Goal: Information Seeking & Learning: Learn about a topic

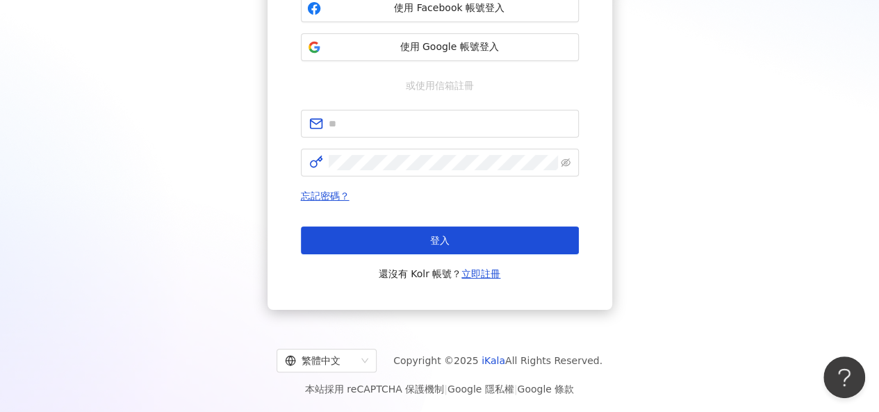
scroll to position [181, 0]
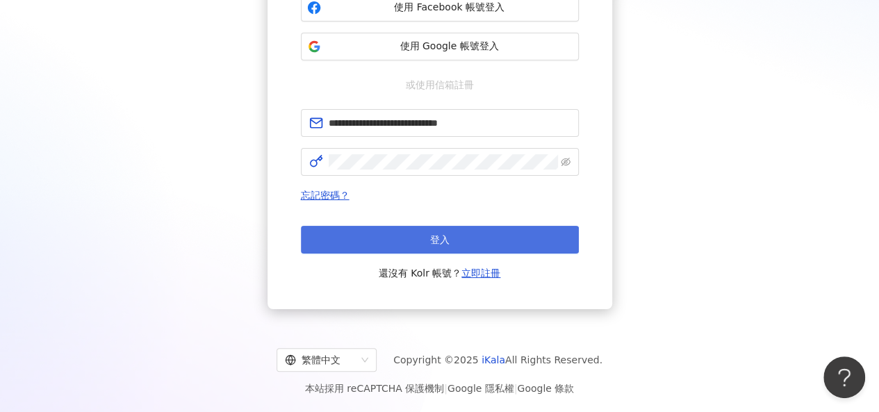
click at [496, 240] on button "登入" at bounding box center [440, 240] width 278 height 28
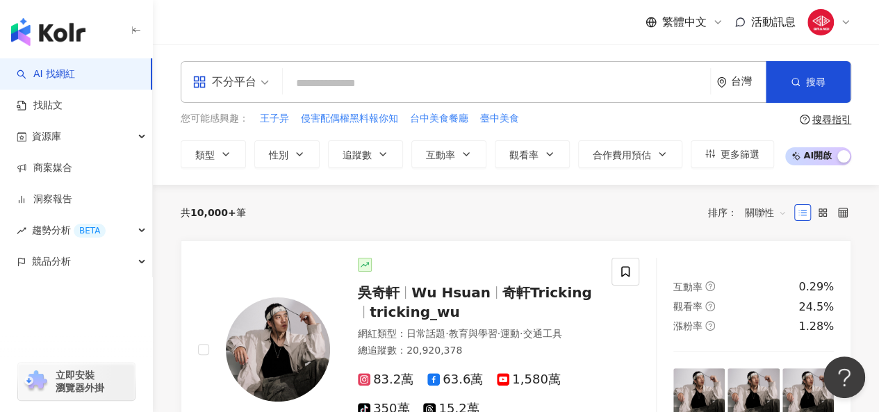
click at [338, 96] on input "search" at bounding box center [497, 83] width 416 height 26
type input "*****"
paste input "**********"
type input "**********"
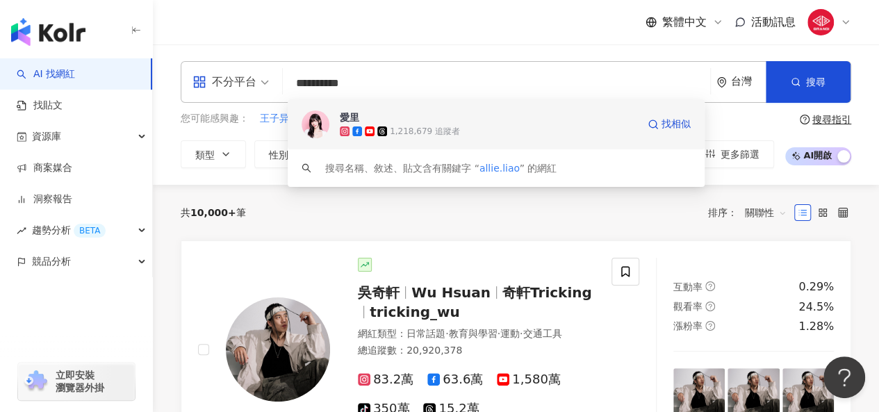
click at [439, 123] on span "愛里" at bounding box center [489, 118] width 298 height 14
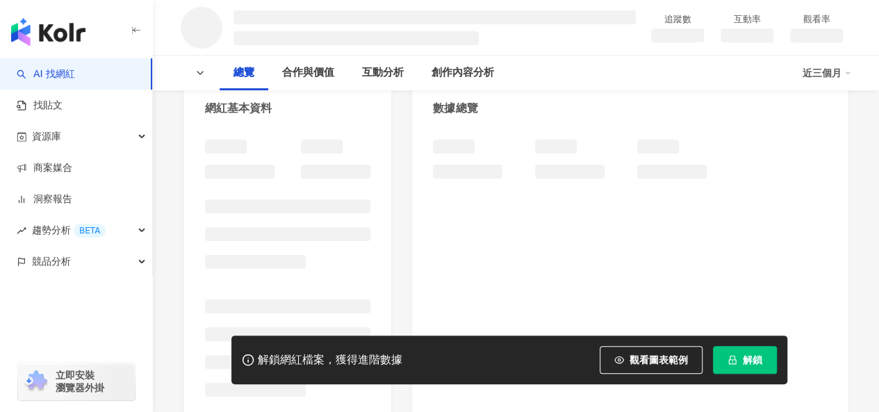
click at [753, 369] on button "解鎖" at bounding box center [745, 360] width 64 height 28
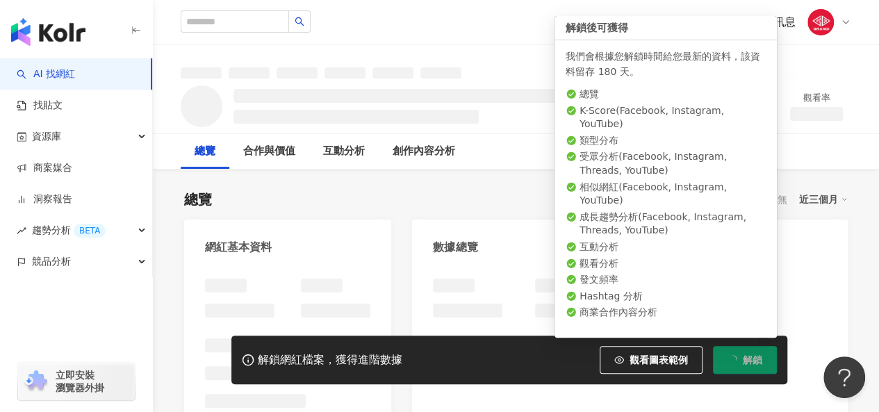
drag, startPoint x: 835, startPoint y: 179, endPoint x: 844, endPoint y: 175, distance: 10.0
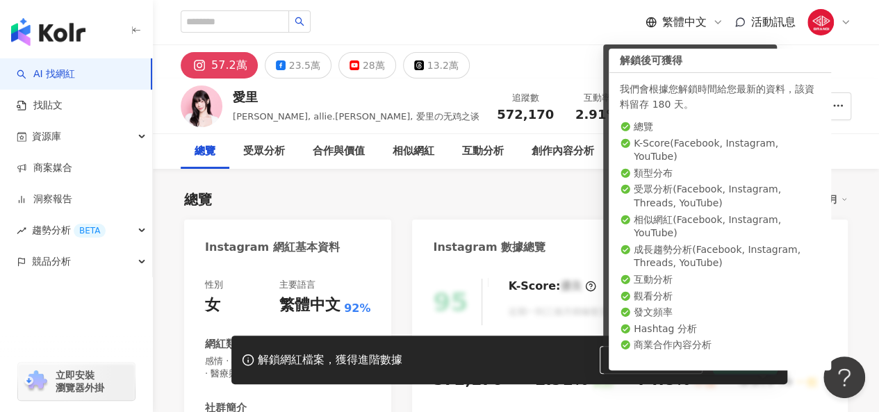
click at [441, 202] on div "總覽 最後更新日期：2025/9/20 近三個月" at bounding box center [516, 199] width 664 height 19
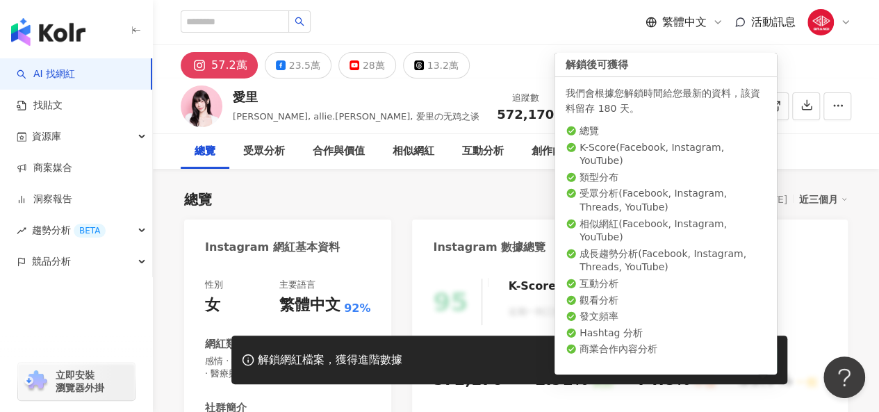
click at [460, 197] on div "總覽 最後更新日期：2025/9/20 近三個月" at bounding box center [516, 199] width 664 height 19
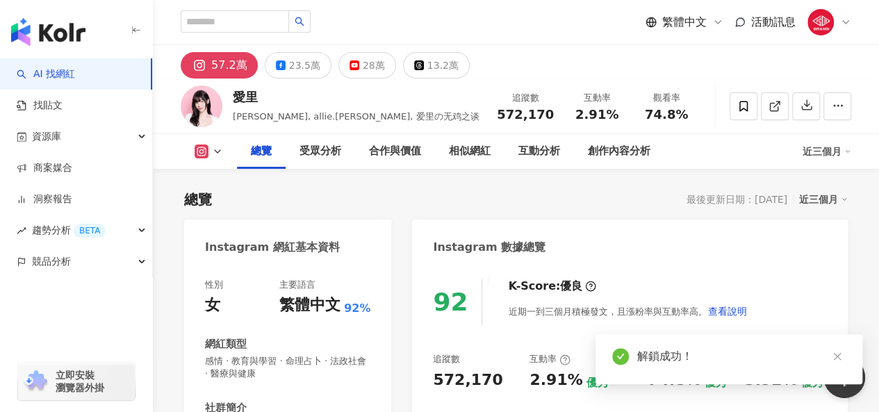
drag, startPoint x: 592, startPoint y: 115, endPoint x: 619, endPoint y: 114, distance: 27.1
click at [619, 114] on div "2.91%" at bounding box center [597, 115] width 53 height 14
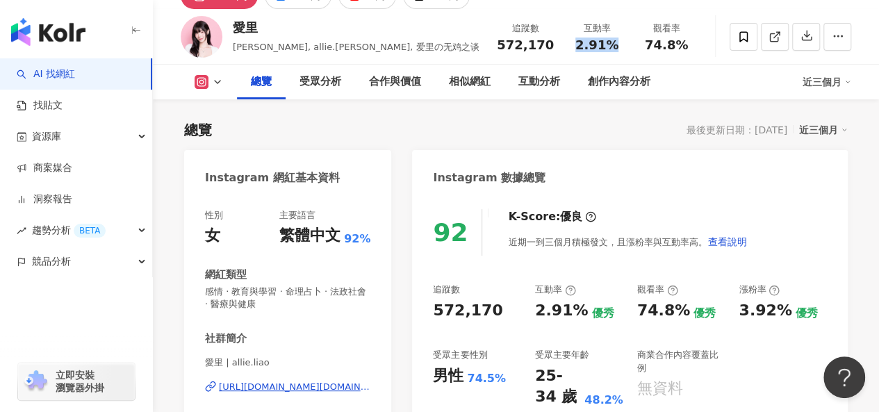
scroll to position [139, 0]
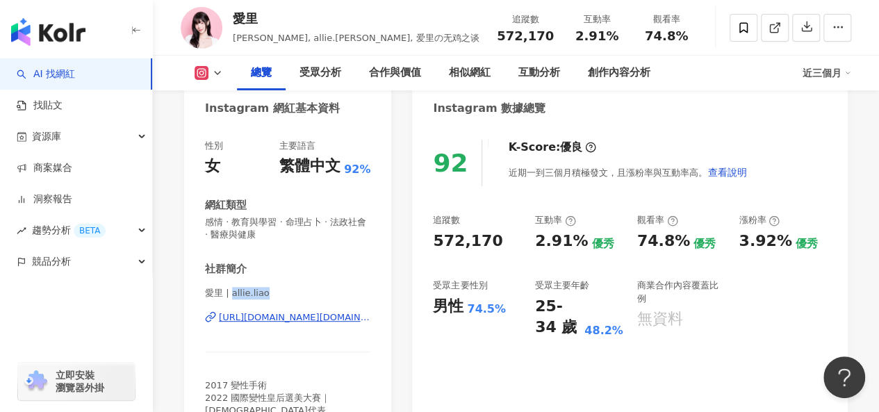
drag, startPoint x: 281, startPoint y: 290, endPoint x: 229, endPoint y: 287, distance: 51.5
click at [229, 287] on span "愛里 | allie.liao" at bounding box center [287, 293] width 165 height 13
copy span "allie.liao"
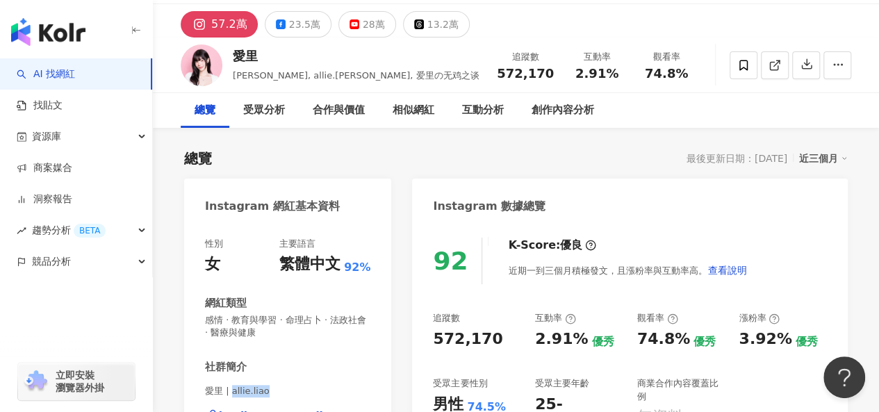
scroll to position [0, 0]
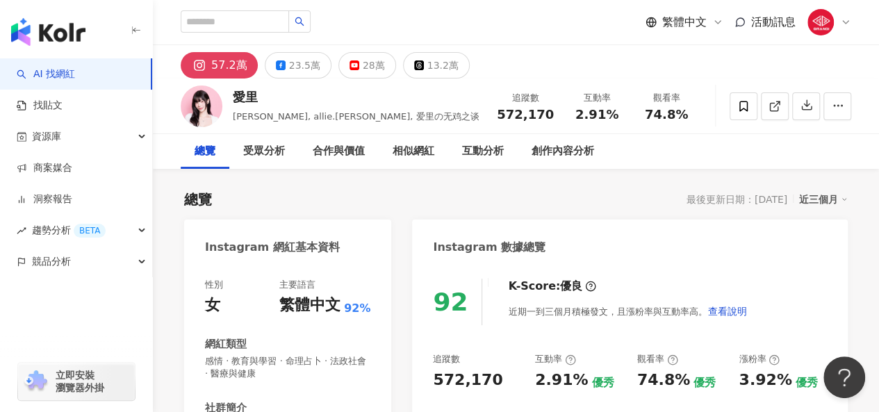
click at [212, 9] on div "繁體中文 活動訊息" at bounding box center [516, 22] width 671 height 44
click at [211, 18] on input "search" at bounding box center [235, 21] width 108 height 22
paste input "********"
type input "********"
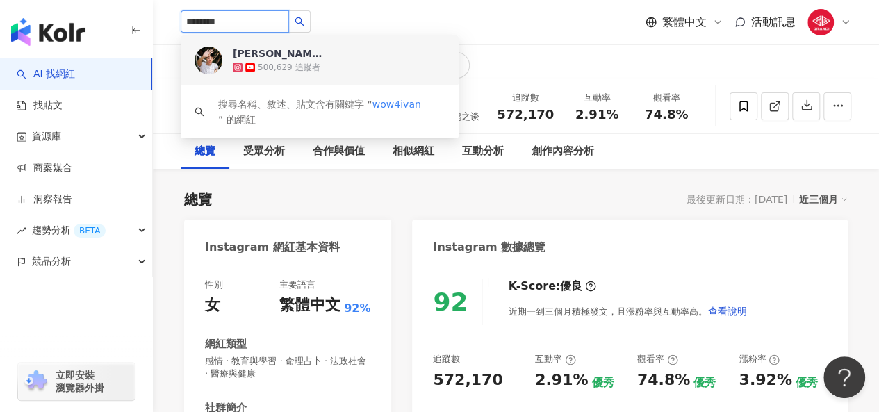
click at [283, 52] on span "Ivan" at bounding box center [278, 54] width 90 height 14
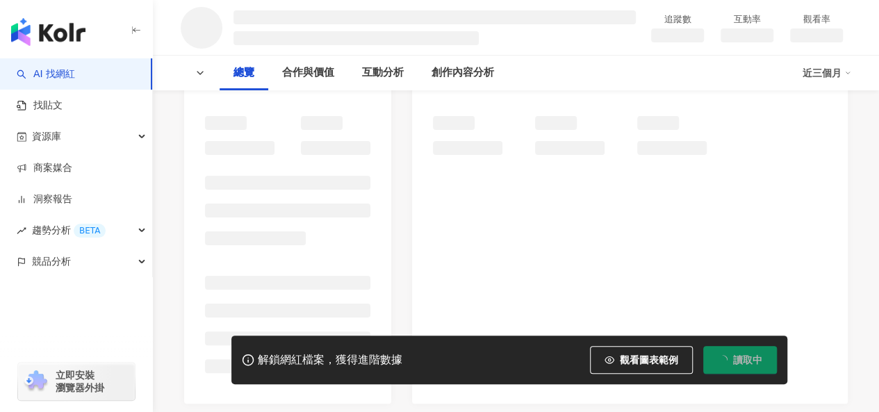
scroll to position [209, 0]
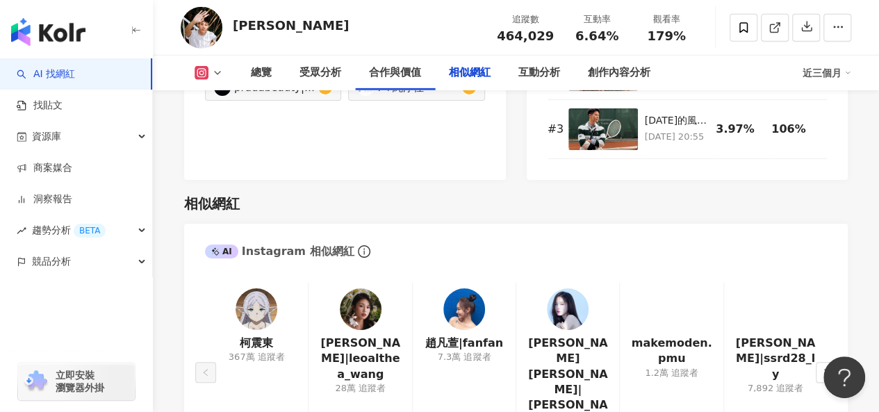
scroll to position [2232, 0]
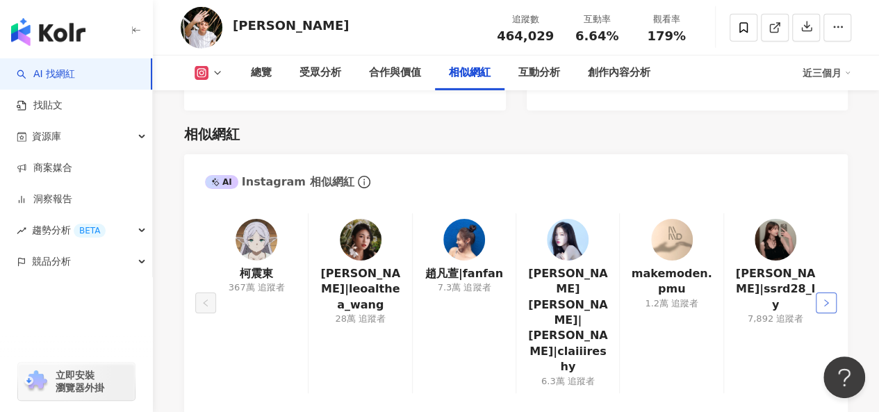
click at [827, 299] on icon "right" at bounding box center [826, 303] width 8 height 8
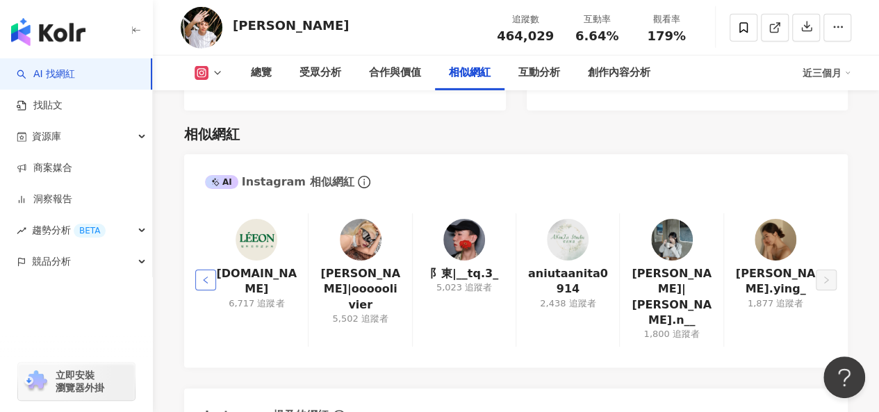
click at [206, 276] on icon "left" at bounding box center [206, 280] width 8 height 8
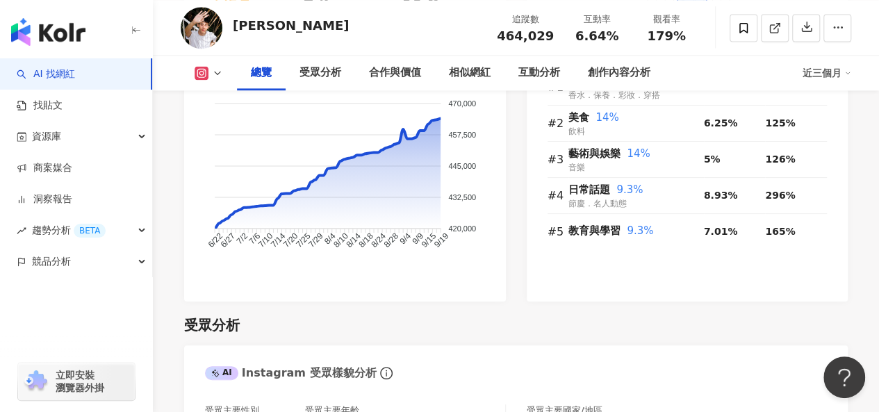
scroll to position [286, 0]
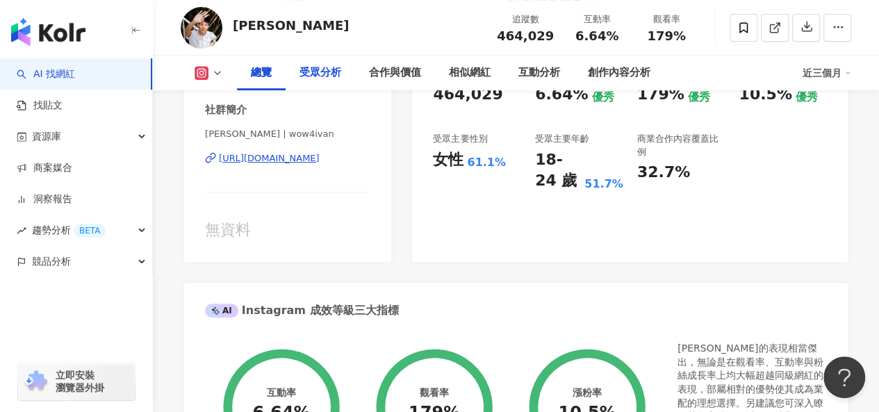
click at [336, 84] on div "受眾分析" at bounding box center [321, 73] width 70 height 35
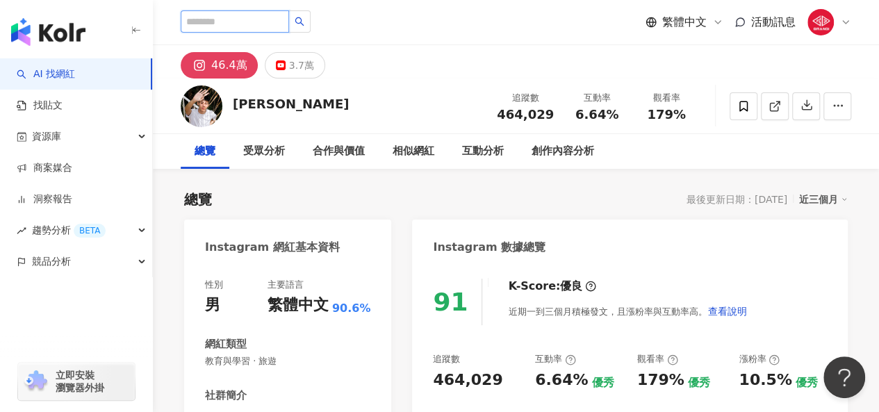
click at [243, 23] on input "search" at bounding box center [235, 21] width 108 height 22
paste input "**********"
type input "**********"
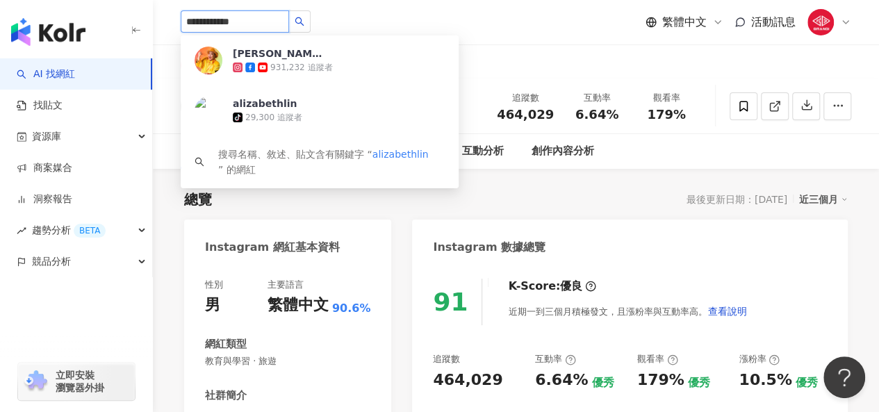
click at [251, 63] on icon at bounding box center [250, 68] width 10 height 10
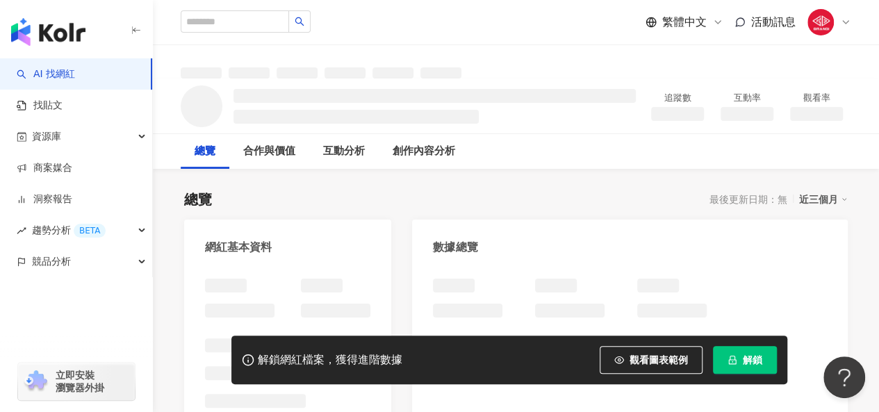
click at [756, 371] on button "解鎖" at bounding box center [745, 360] width 64 height 28
click at [746, 365] on span "解鎖" at bounding box center [752, 360] width 19 height 11
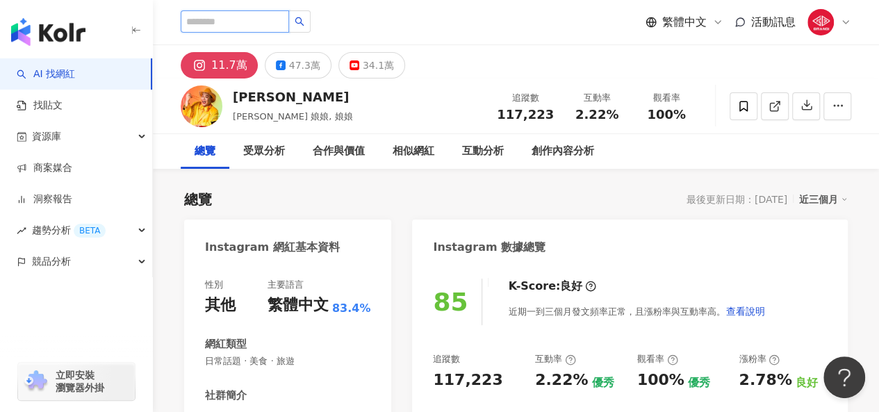
click at [250, 25] on input "search" at bounding box center [235, 21] width 108 height 22
paste input "**********"
type input "**********"
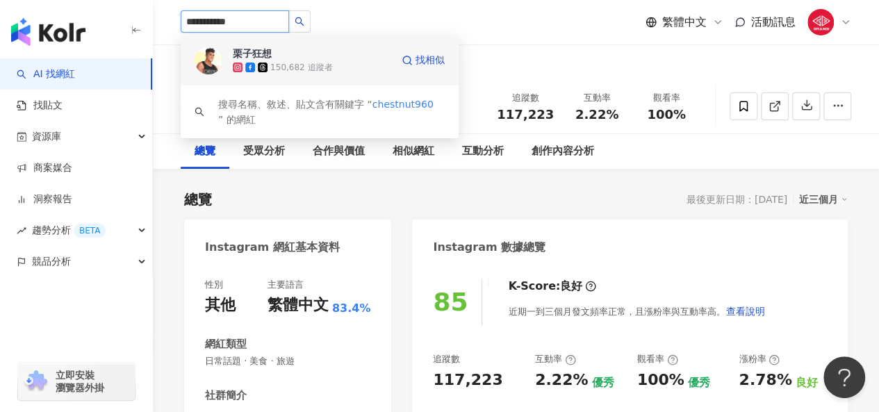
click at [257, 66] on span at bounding box center [251, 68] width 13 height 10
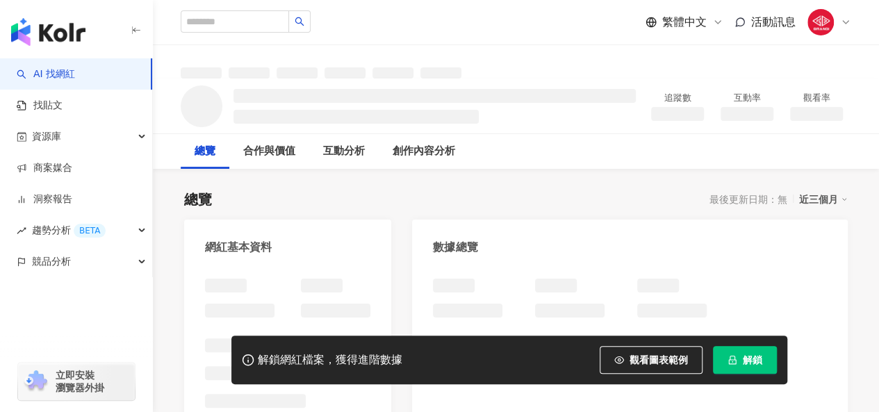
click at [722, 367] on button "解鎖" at bounding box center [745, 360] width 64 height 28
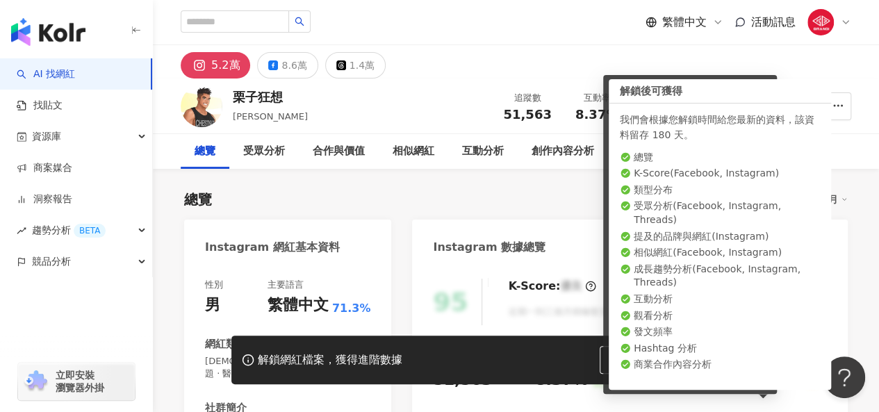
scroll to position [84, 0]
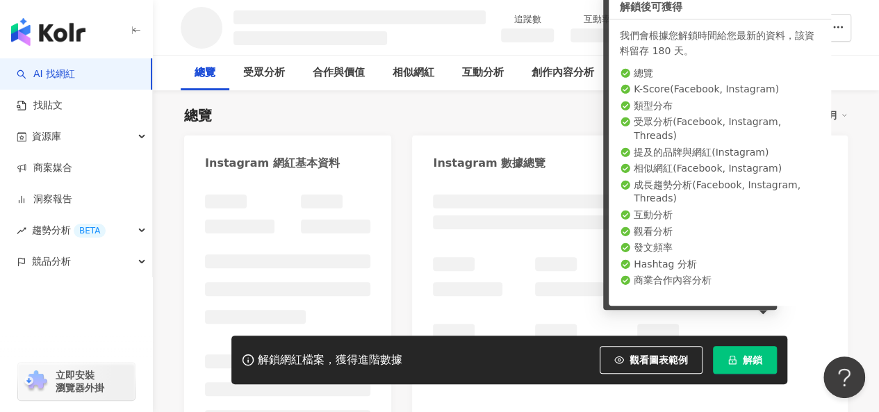
click at [499, 116] on div "總覽 最後更新日期：[DATE] 近三個月" at bounding box center [516, 115] width 664 height 19
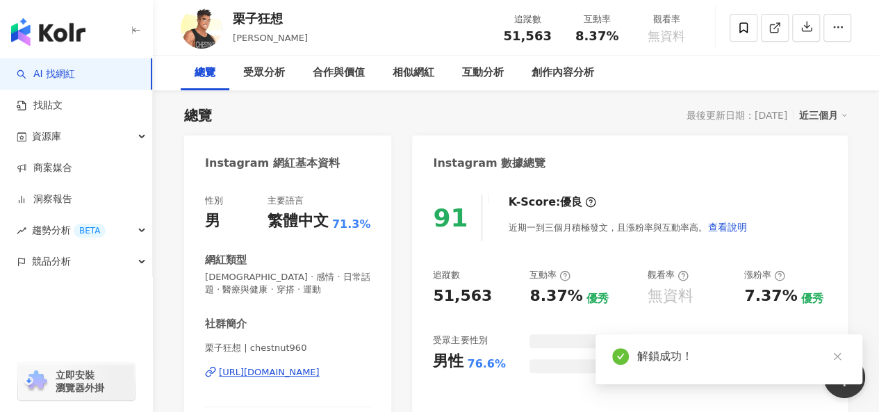
scroll to position [57, 0]
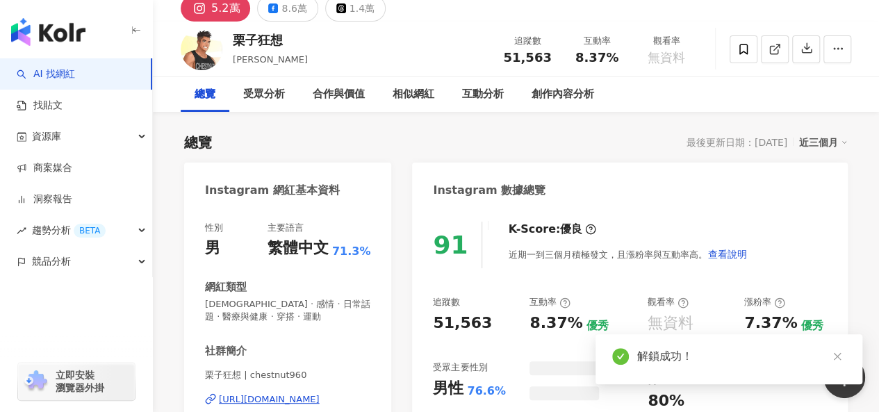
click at [574, 98] on div "栗子狂想 [PERSON_NAME] 追蹤數 51,563 互動率 8.37% 觀看率 無資料 總覽 受眾分析 合作與價值 相似網紅 互動分析 創作內容分析" at bounding box center [516, 67] width 727 height 90
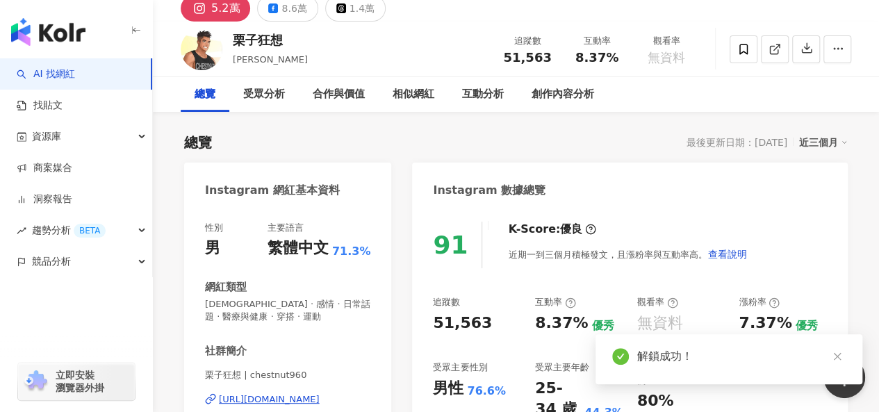
scroll to position [15, 0]
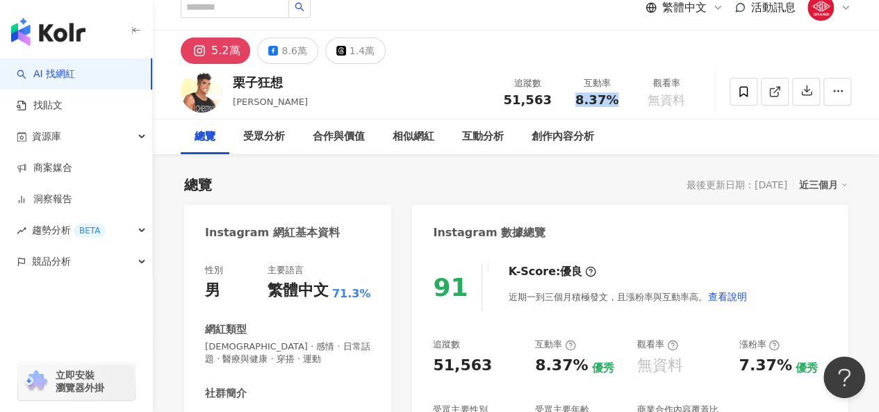
drag, startPoint x: 583, startPoint y: 99, endPoint x: 615, endPoint y: 99, distance: 32.0
click at [615, 99] on span "8.37%" at bounding box center [597, 100] width 43 height 14
copy span "8.37%"
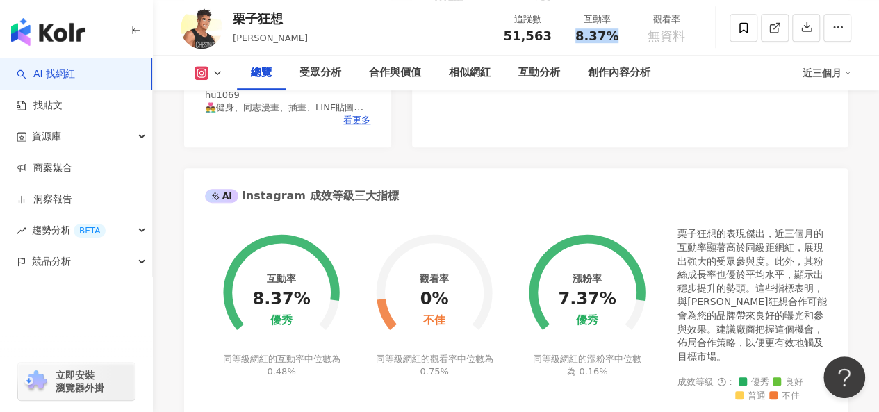
scroll to position [362, 0]
